Goal: Information Seeking & Learning: Learn about a topic

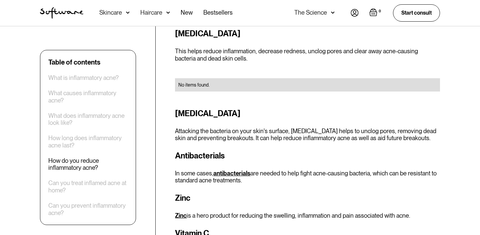
scroll to position [947, 0]
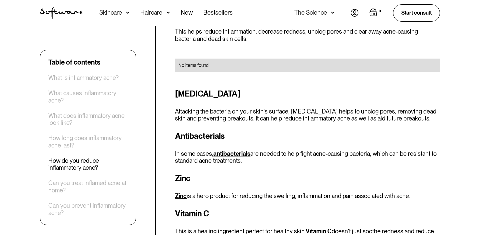
click at [225, 150] on link "antibacterials" at bounding box center [231, 153] width 37 height 7
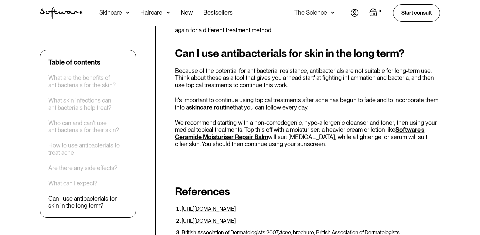
scroll to position [1612, 0]
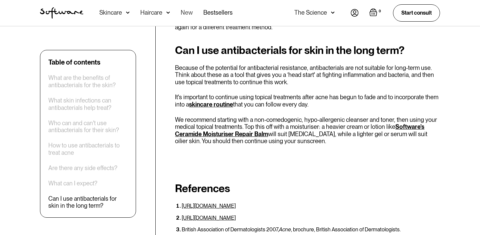
click at [183, 11] on link "New" at bounding box center [187, 13] width 12 height 26
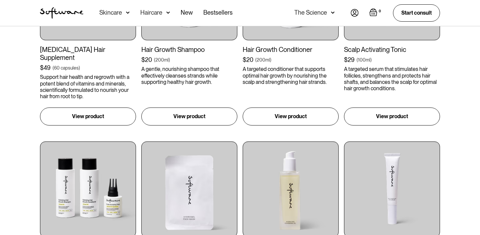
scroll to position [328, 0]
